Goal: Information Seeking & Learning: Learn about a topic

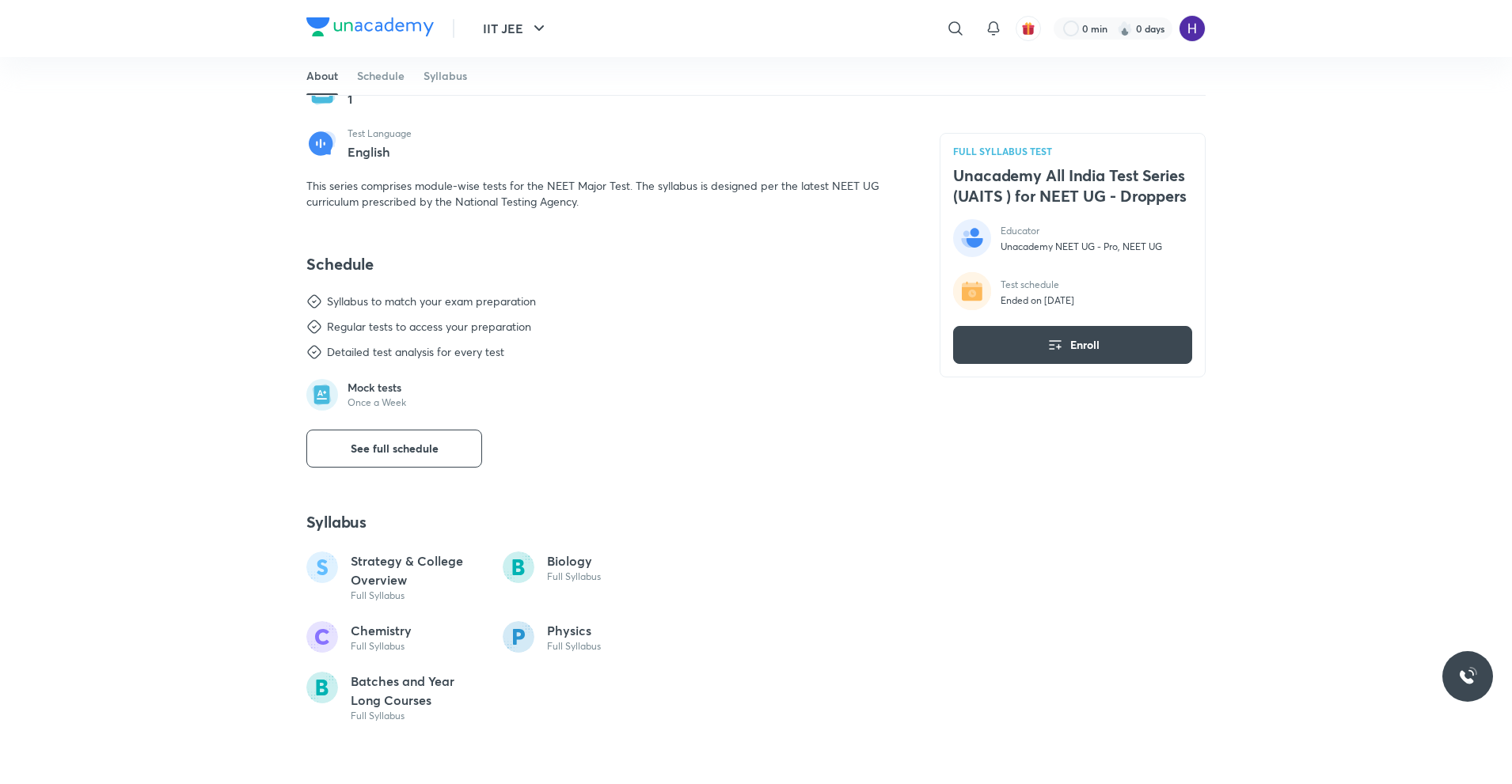
scroll to position [409, 0]
click at [401, 456] on span "See full schedule" at bounding box center [394, 448] width 88 height 16
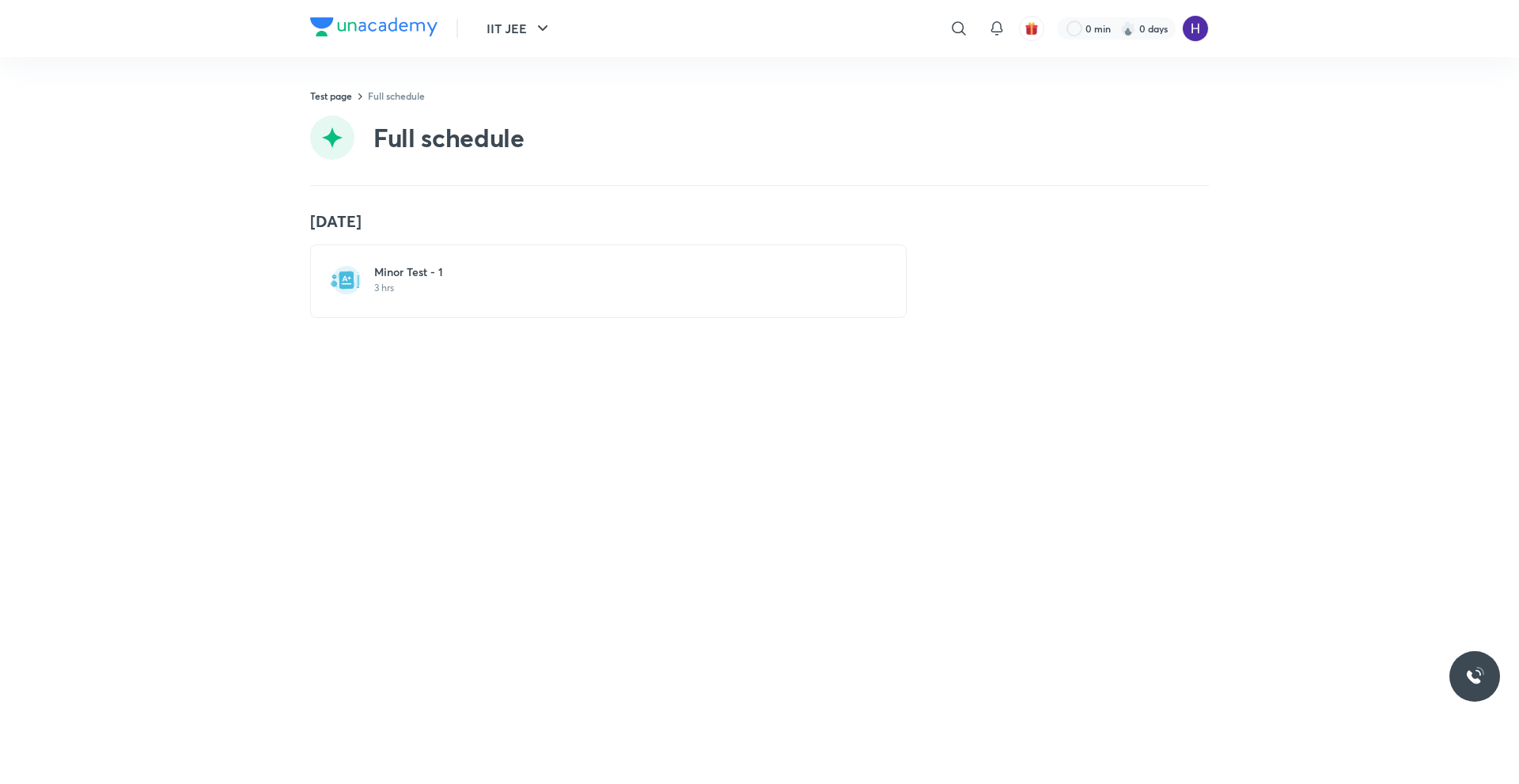
click at [421, 280] on h6 "Minor Test - 1" at bounding box center [617, 272] width 488 height 16
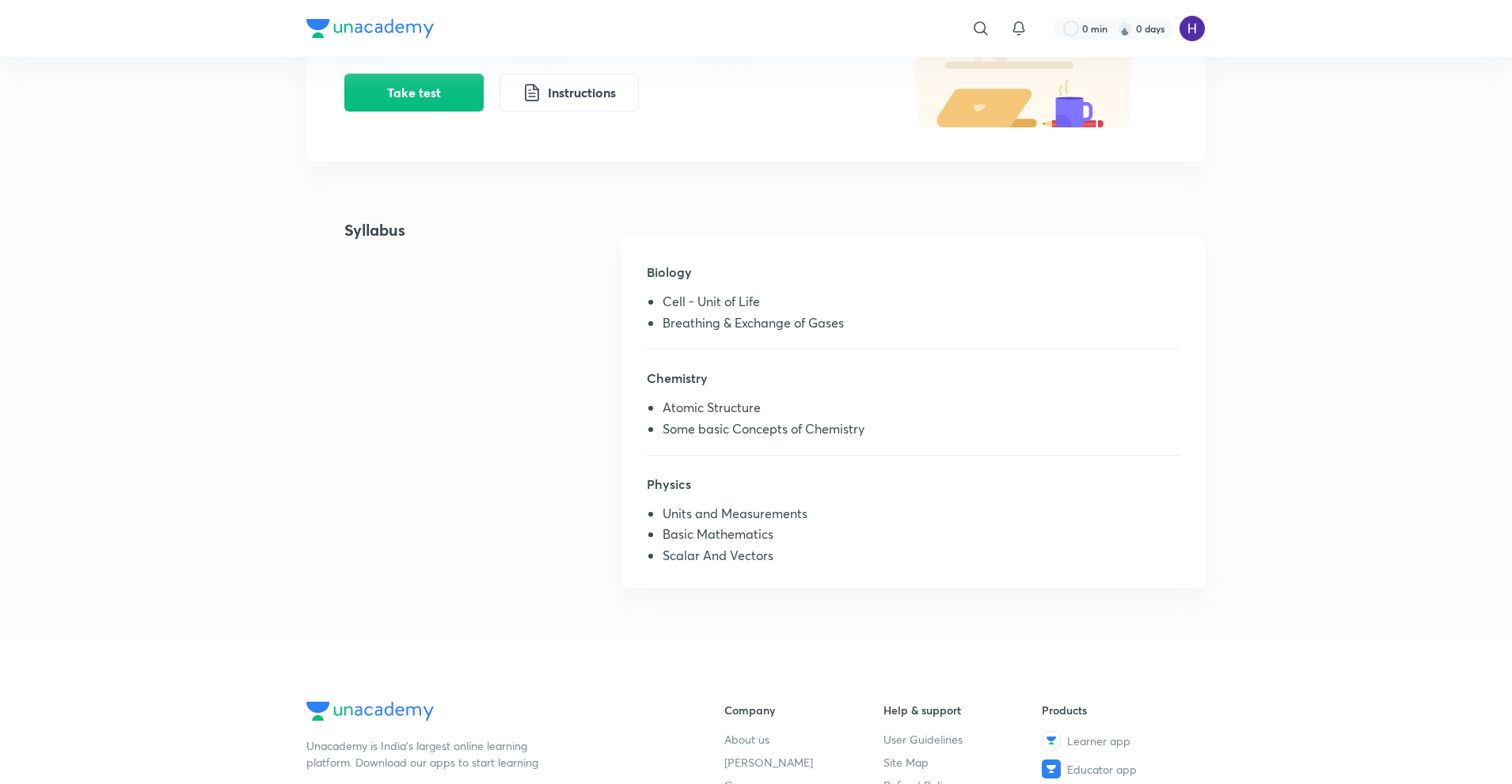
scroll to position [323, 0]
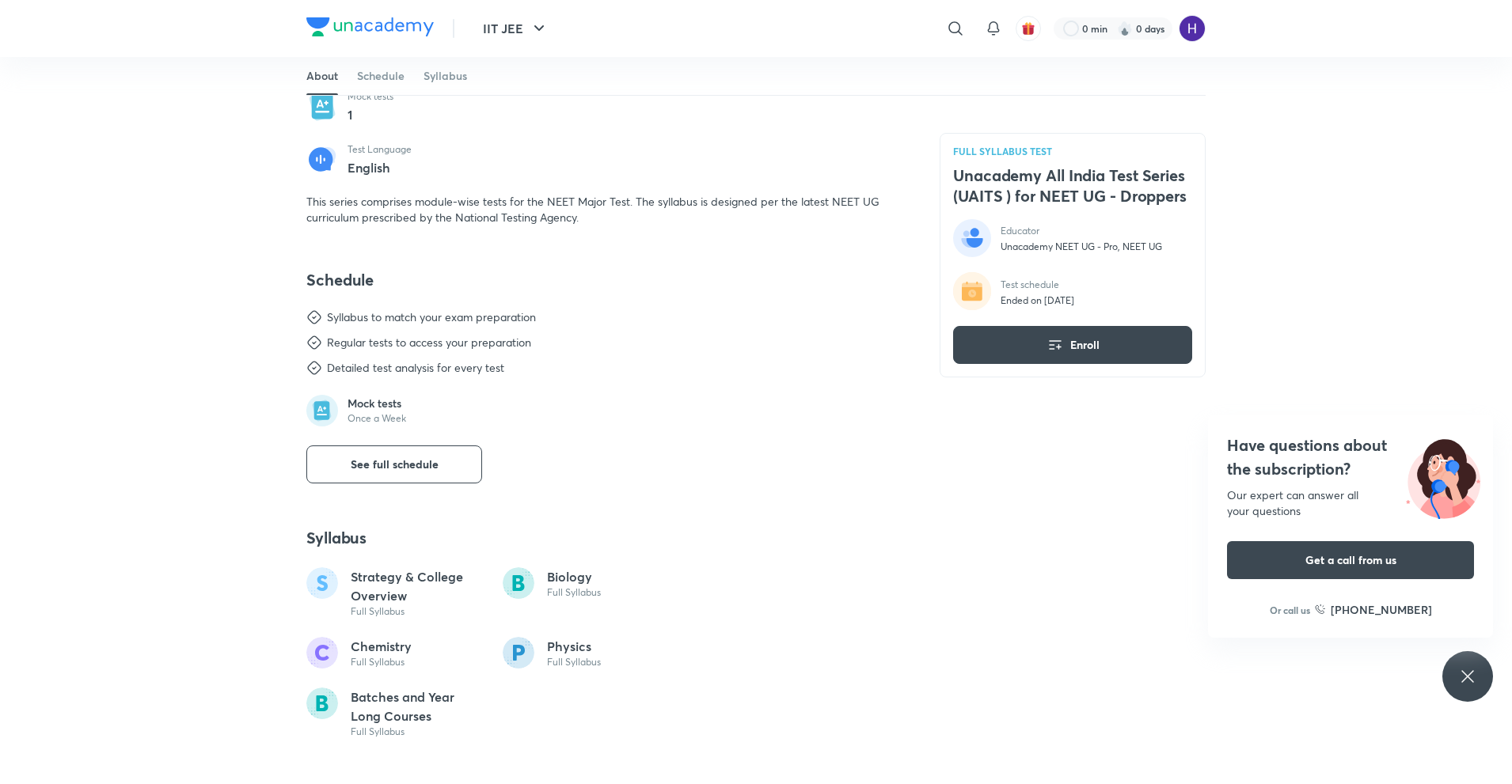
scroll to position [394, 0]
click at [428, 447] on button "See full schedule" at bounding box center [394, 463] width 176 height 38
